Goal: Task Accomplishment & Management: Manage account settings

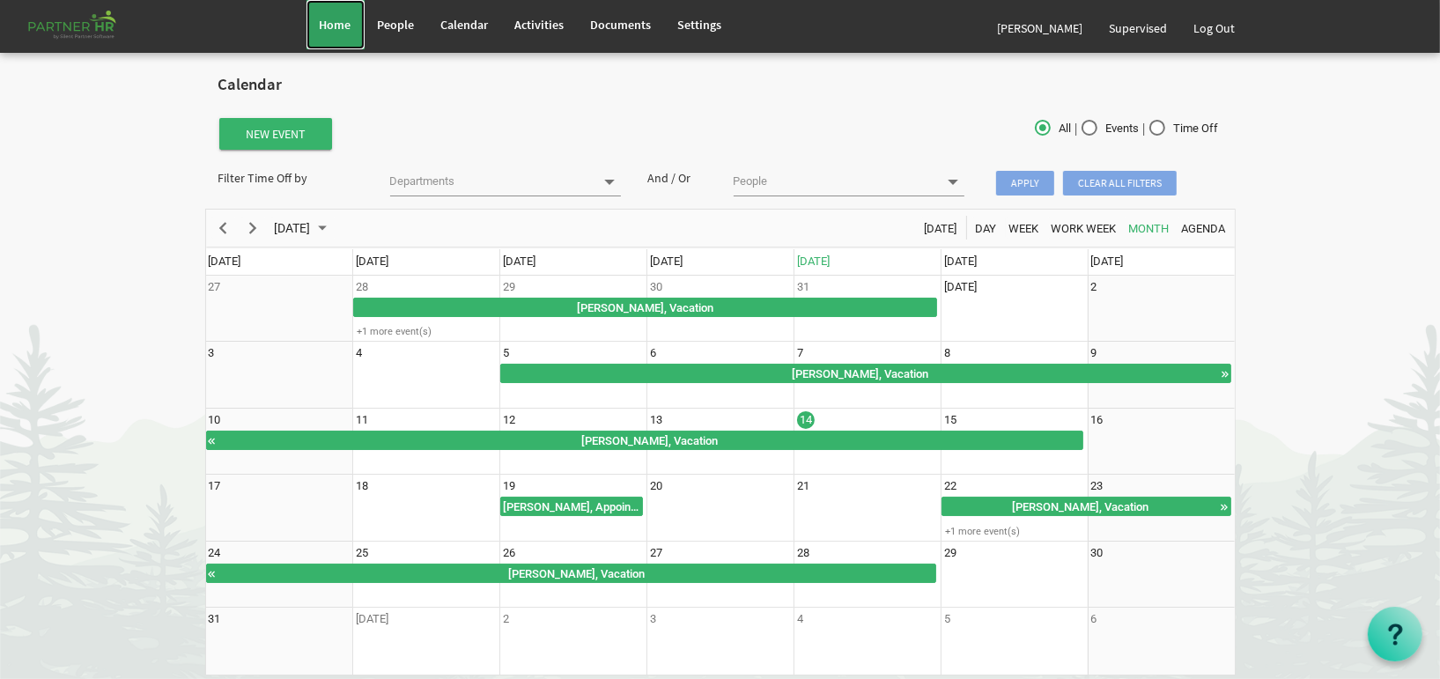
click at [335, 34] on link "Home" at bounding box center [336, 24] width 58 height 49
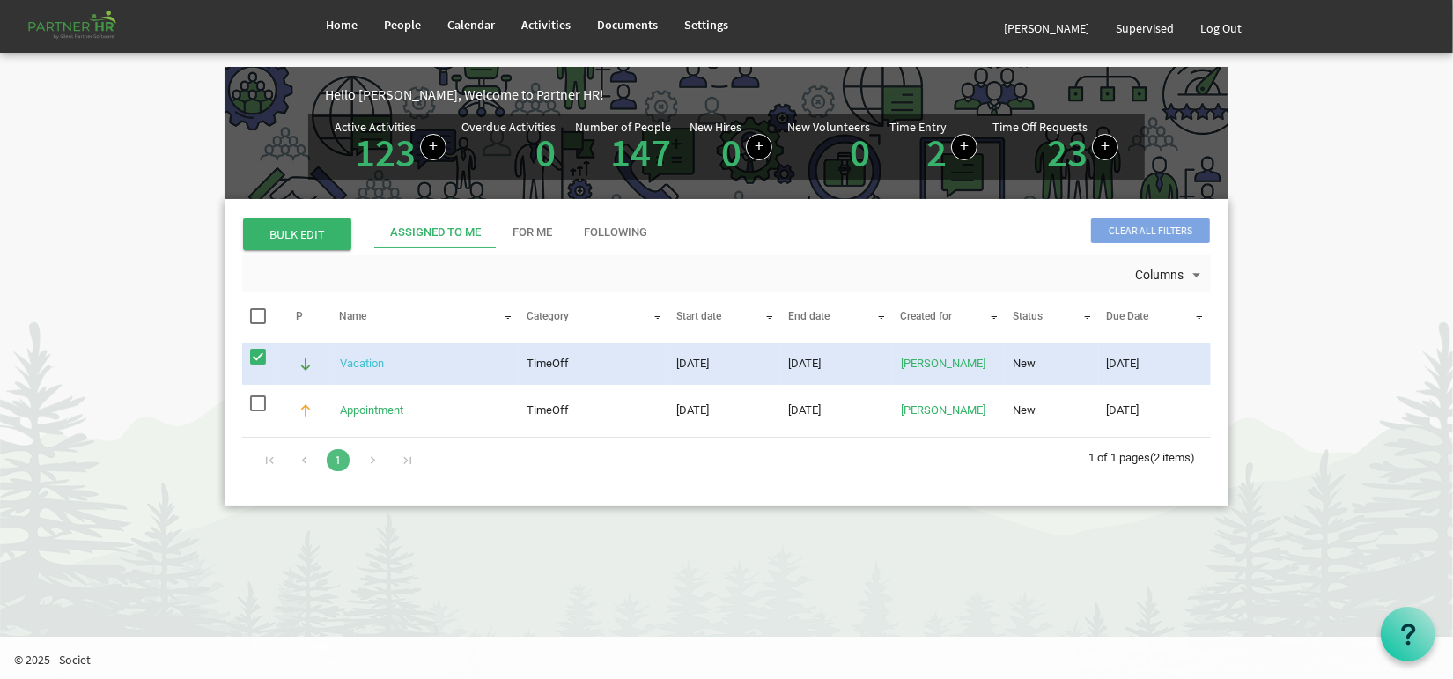
click at [378, 370] on link "Vacation" at bounding box center [362, 363] width 44 height 13
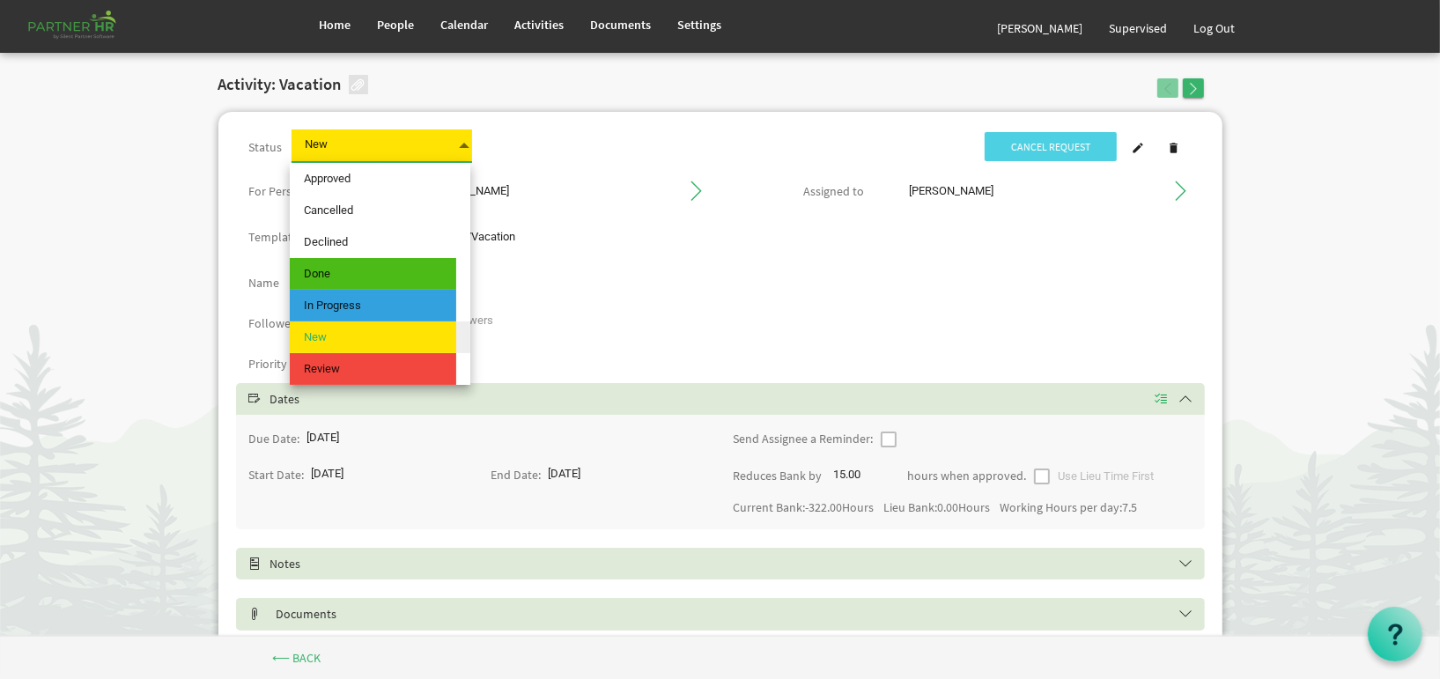
click at [344, 150] on span "New New" at bounding box center [382, 145] width 181 height 33
click at [345, 195] on span "Cancelled" at bounding box center [373, 211] width 166 height 32
type input "Cancelled"
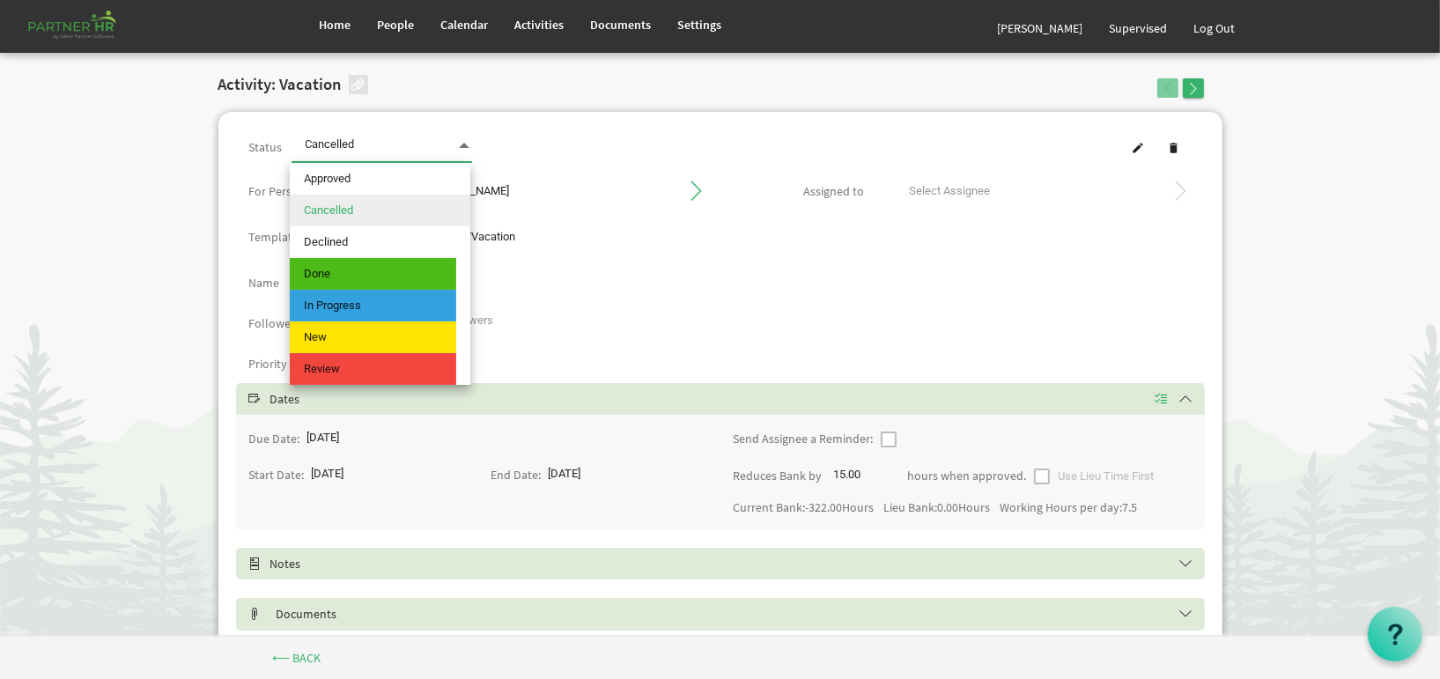
click at [418, 144] on span "Cancelled Cancelled" at bounding box center [382, 145] width 181 height 33
click at [396, 173] on span "Approved" at bounding box center [373, 179] width 166 height 32
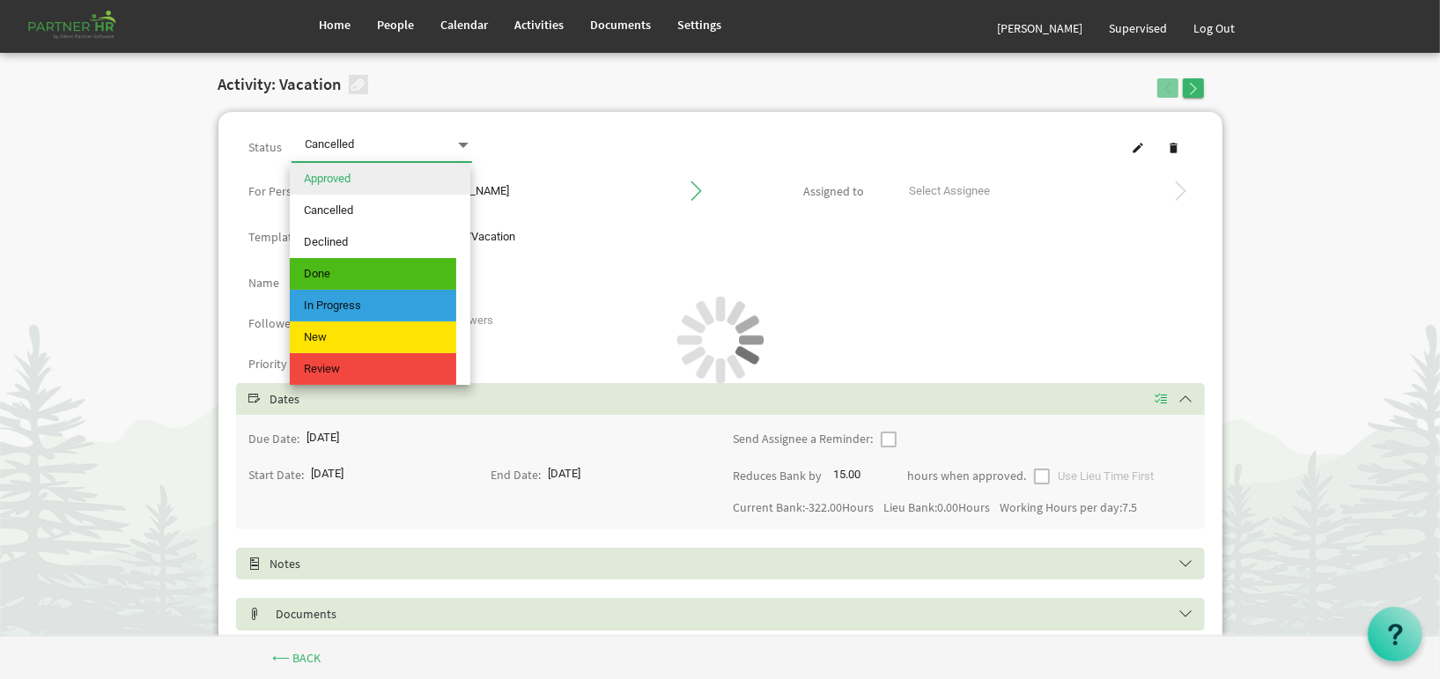
type input "Approved"
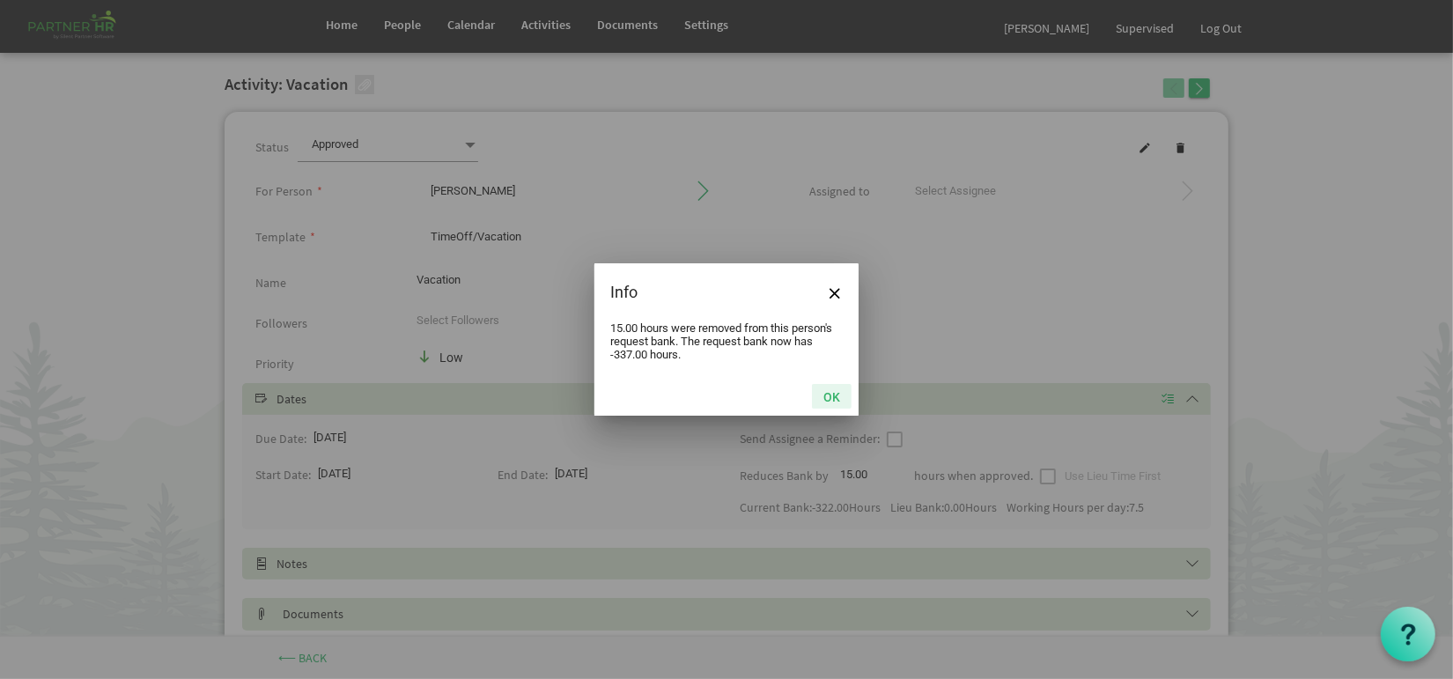
click at [839, 396] on button "OK" at bounding box center [832, 396] width 40 height 25
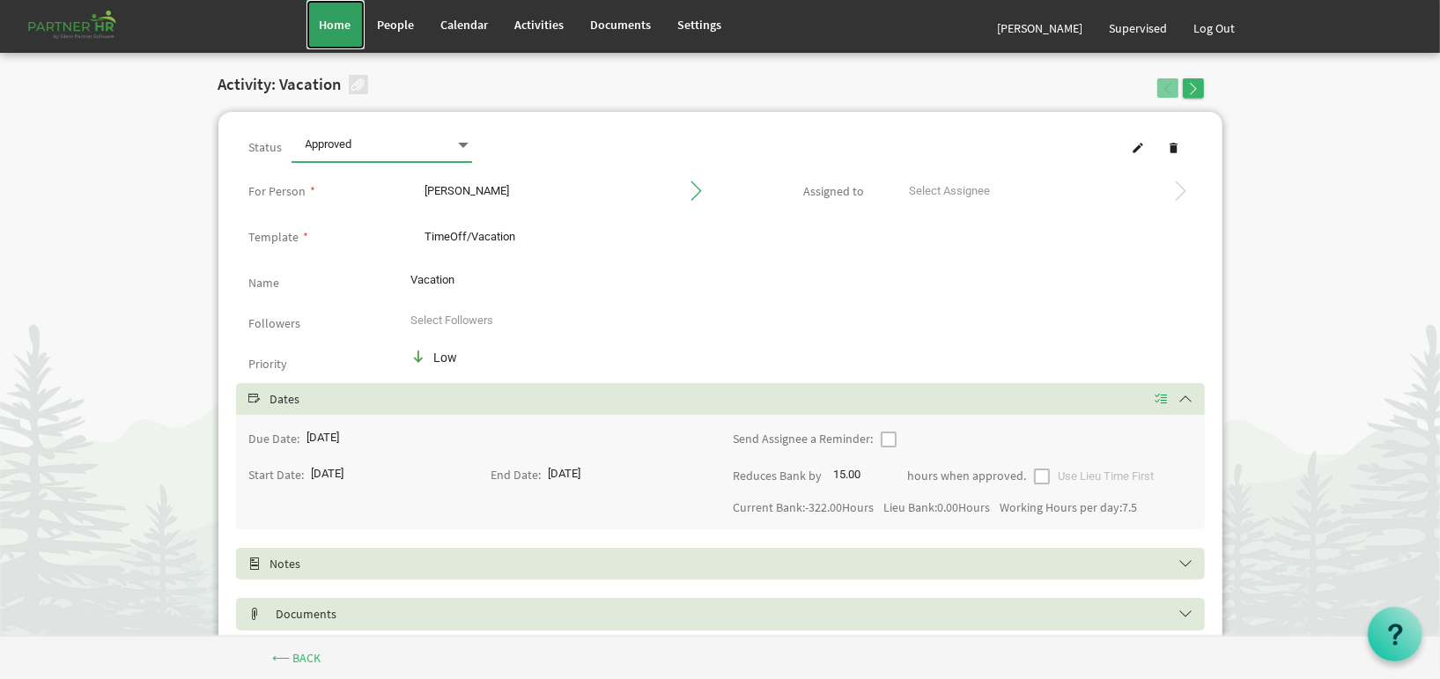
click at [350, 20] on span "Home" at bounding box center [336, 25] width 32 height 16
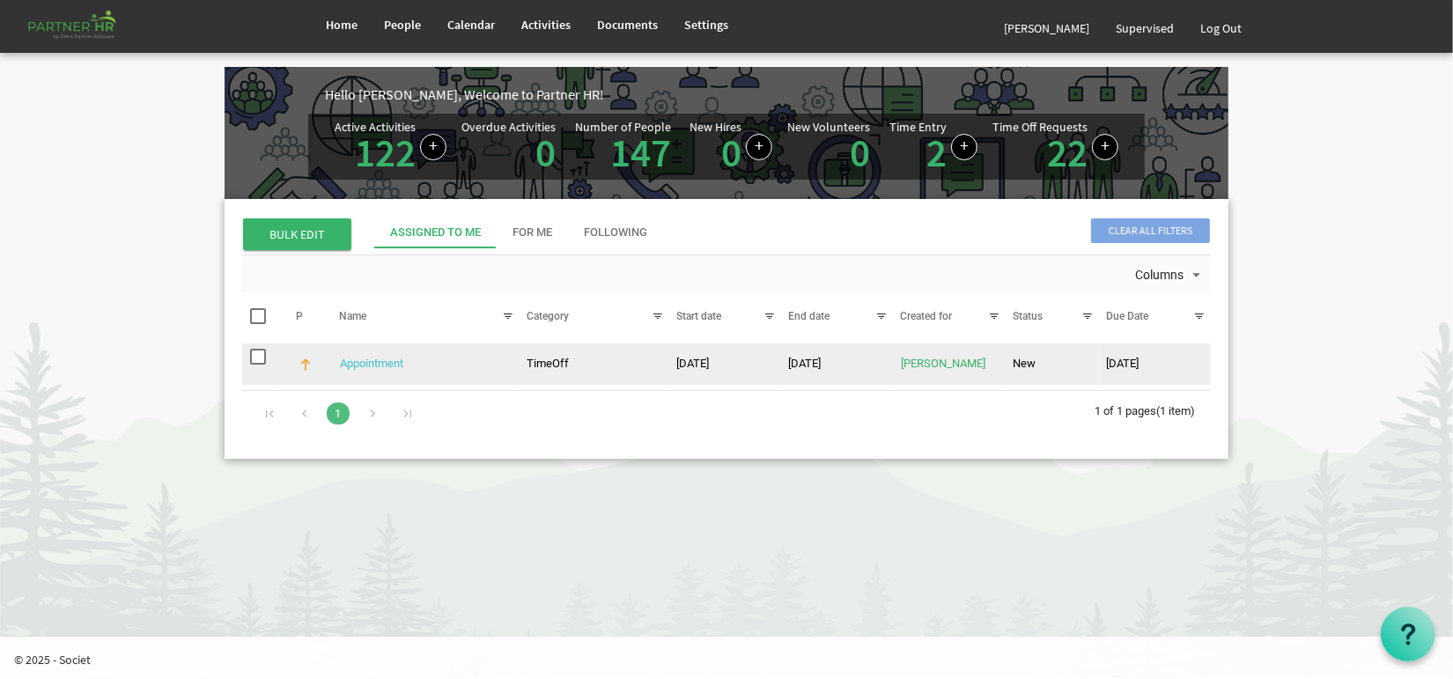
click at [366, 370] on link "Appointment" at bounding box center [371, 363] width 63 height 13
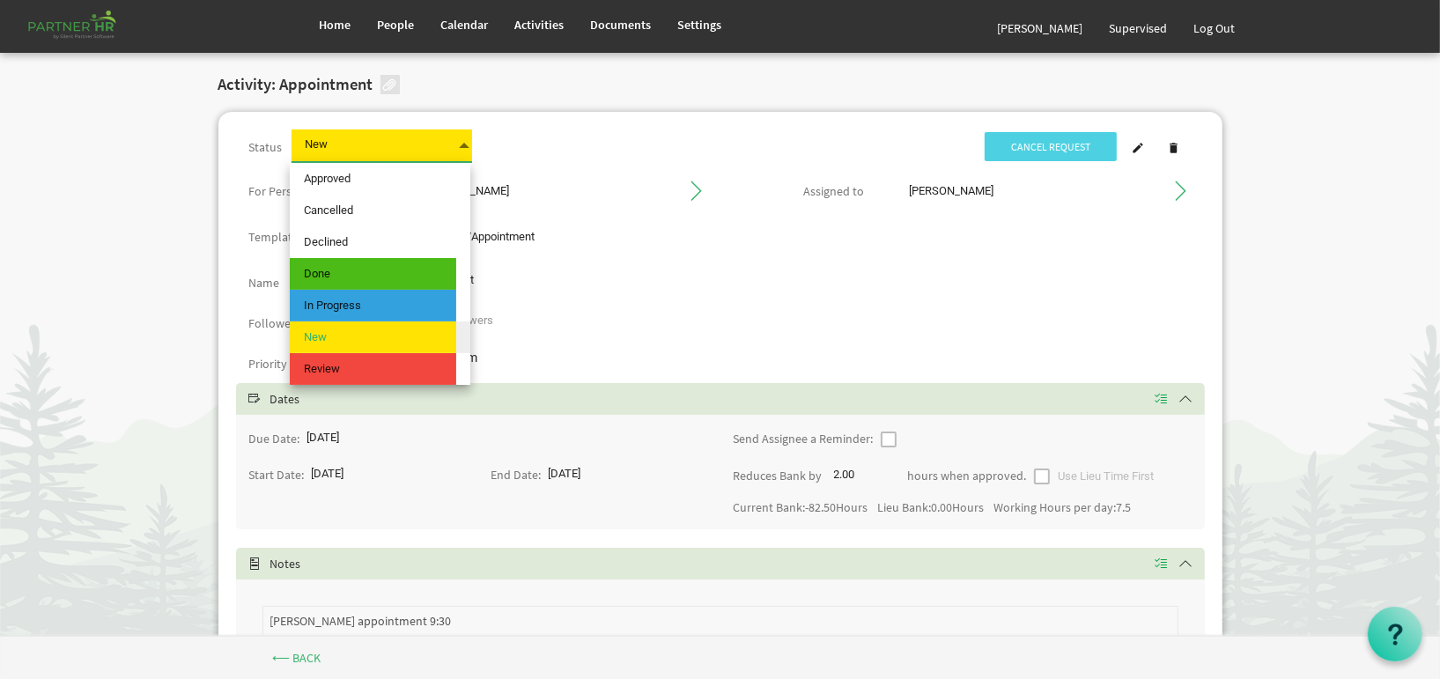
click at [424, 149] on span "New New" at bounding box center [382, 145] width 181 height 33
click at [424, 179] on span "Approved" at bounding box center [373, 179] width 166 height 32
type input "Approved"
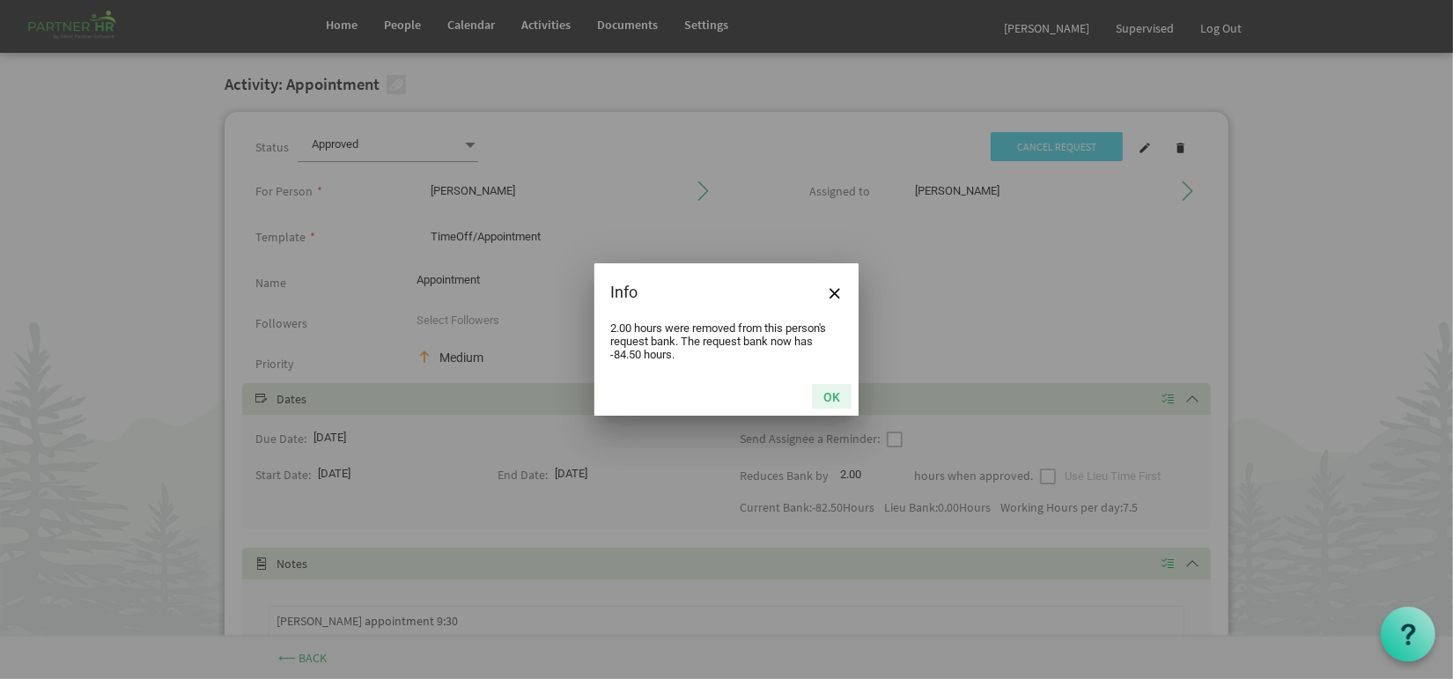
click at [834, 395] on button "OK" at bounding box center [832, 396] width 40 height 25
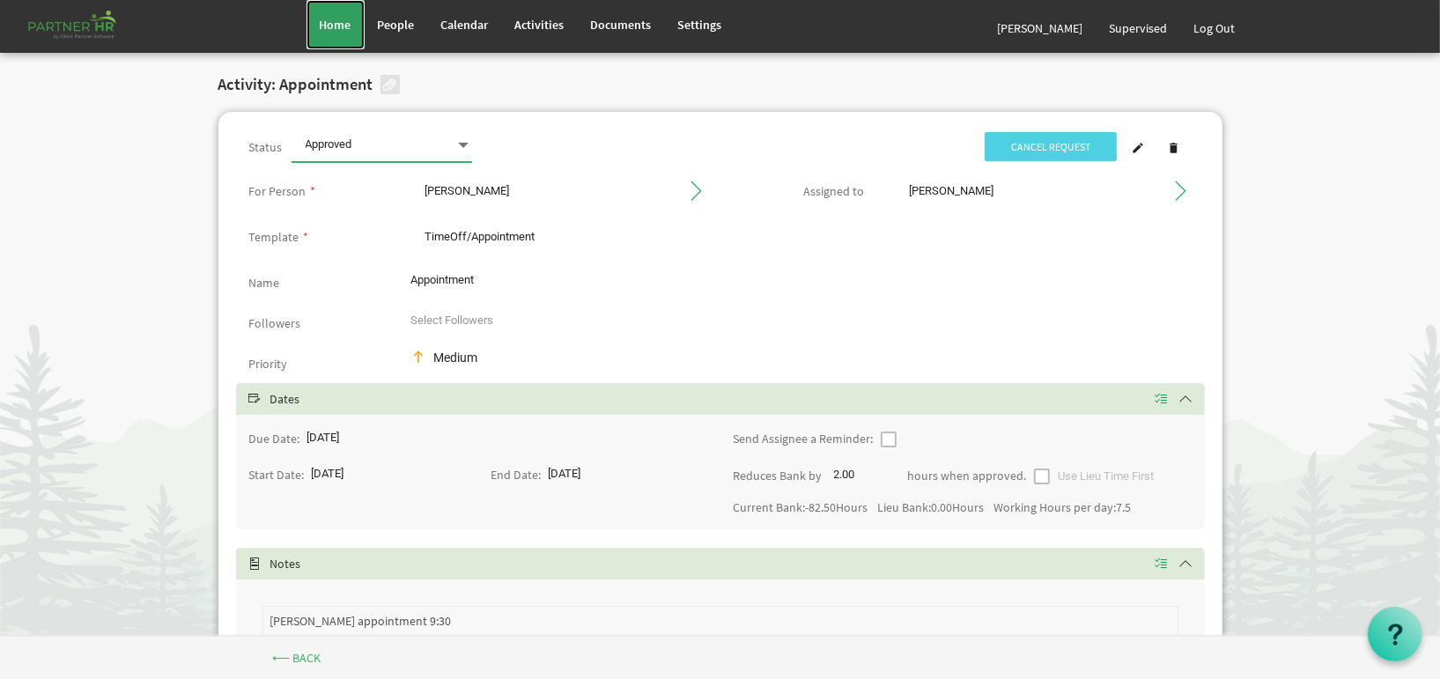
click at [335, 3] on link "Home" at bounding box center [336, 24] width 58 height 49
